Goal: Transaction & Acquisition: Obtain resource

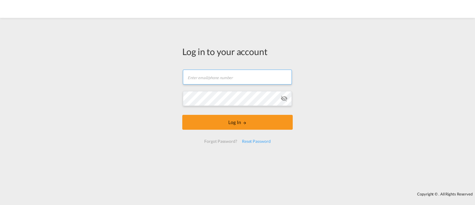
click at [227, 75] on input "text" at bounding box center [237, 76] width 109 height 15
type input "ocean@gosynergie.com"
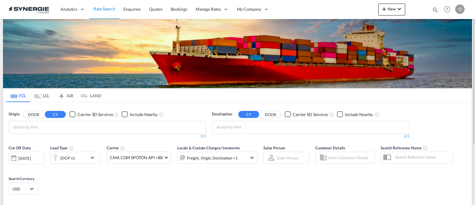
click at [432, 8] on md-icon "icon-magnify" at bounding box center [435, 10] width 7 height 7
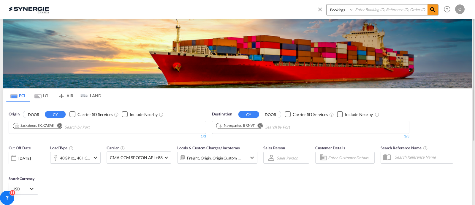
click at [347, 12] on select "Bookings Quotes Enquiries" at bounding box center [341, 9] width 28 height 11
select select "Quotes"
click at [327, 4] on select "Bookings Quotes Enquiries" at bounding box center [341, 9] width 28 height 11
click at [387, 10] on input at bounding box center [391, 9] width 74 height 10
paste input "SYC000011692"
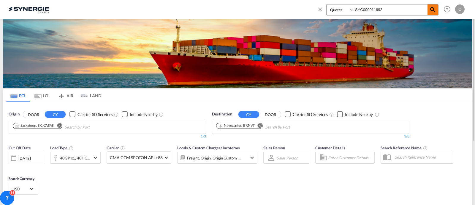
type input "SYC000011692"
click at [431, 10] on md-icon "icon-magnify" at bounding box center [432, 9] width 7 height 7
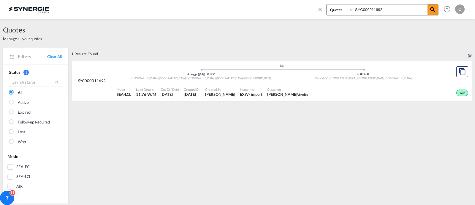
click at [222, 84] on div "Mode SEA-LCL Load Details 11.76 W/M Cut Off Date 23 May 2025 Created On 23 May …" at bounding box center [292, 92] width 360 height 18
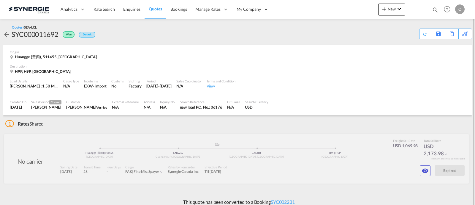
scroll to position [5, 0]
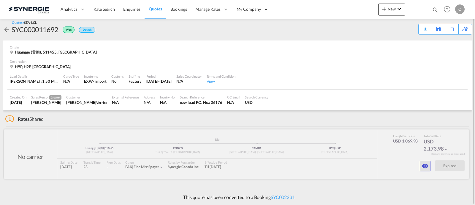
click at [425, 162] on md-icon "icon-eye" at bounding box center [425, 165] width 7 height 7
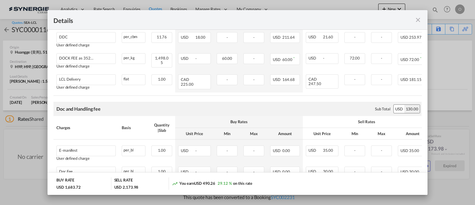
scroll to position [433, 0]
click at [415, 21] on md-icon "icon-close fg-AAA8AD m-0 cursor" at bounding box center [417, 19] width 7 height 7
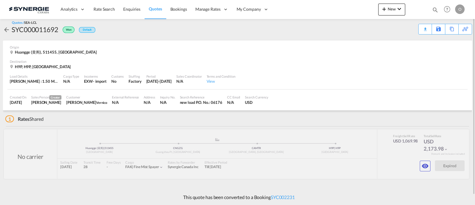
scroll to position [0, 0]
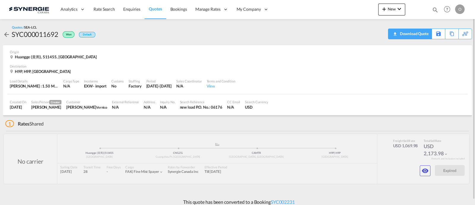
click at [422, 34] on div "Download Quote" at bounding box center [413, 34] width 30 height 10
